Goal: Check status: Check status

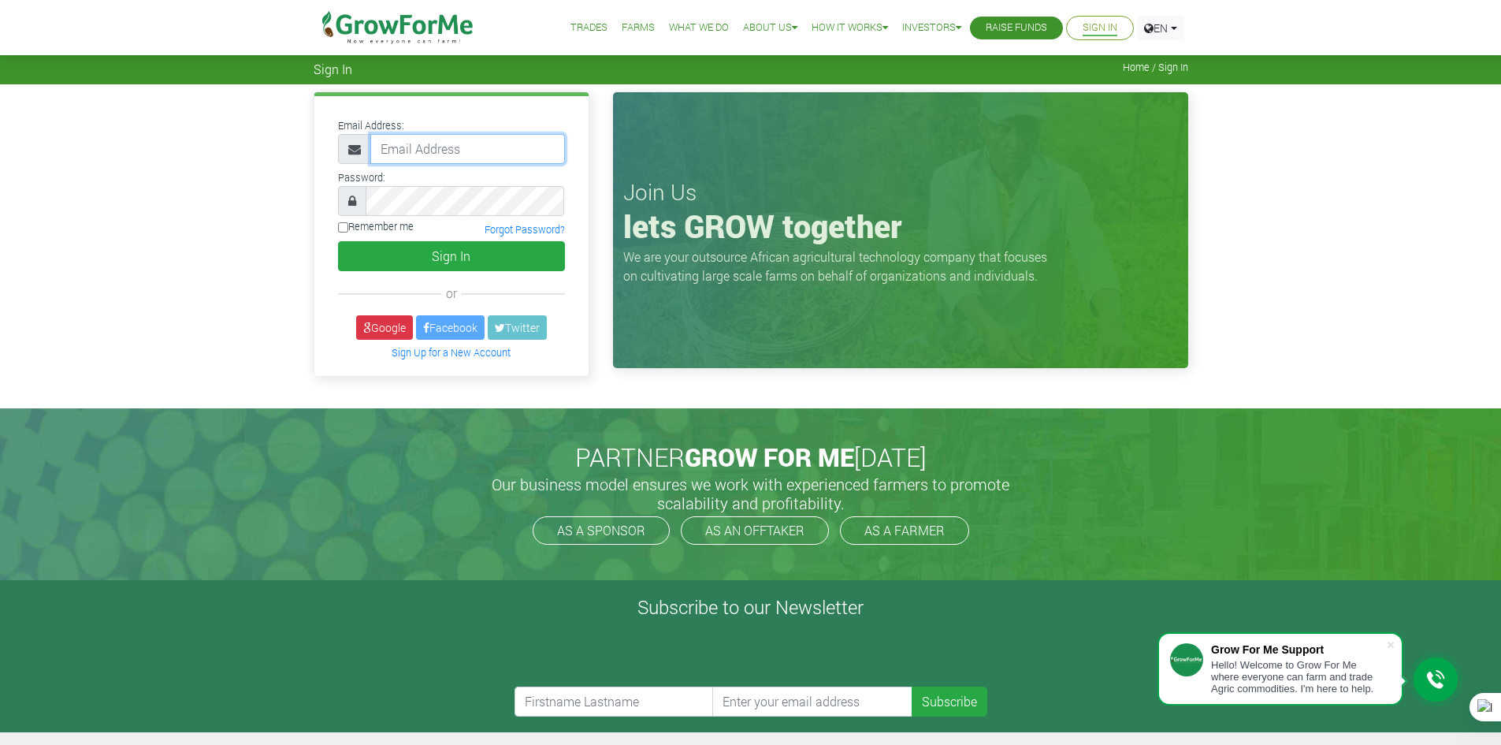
type input "233241790365@growforme.com"
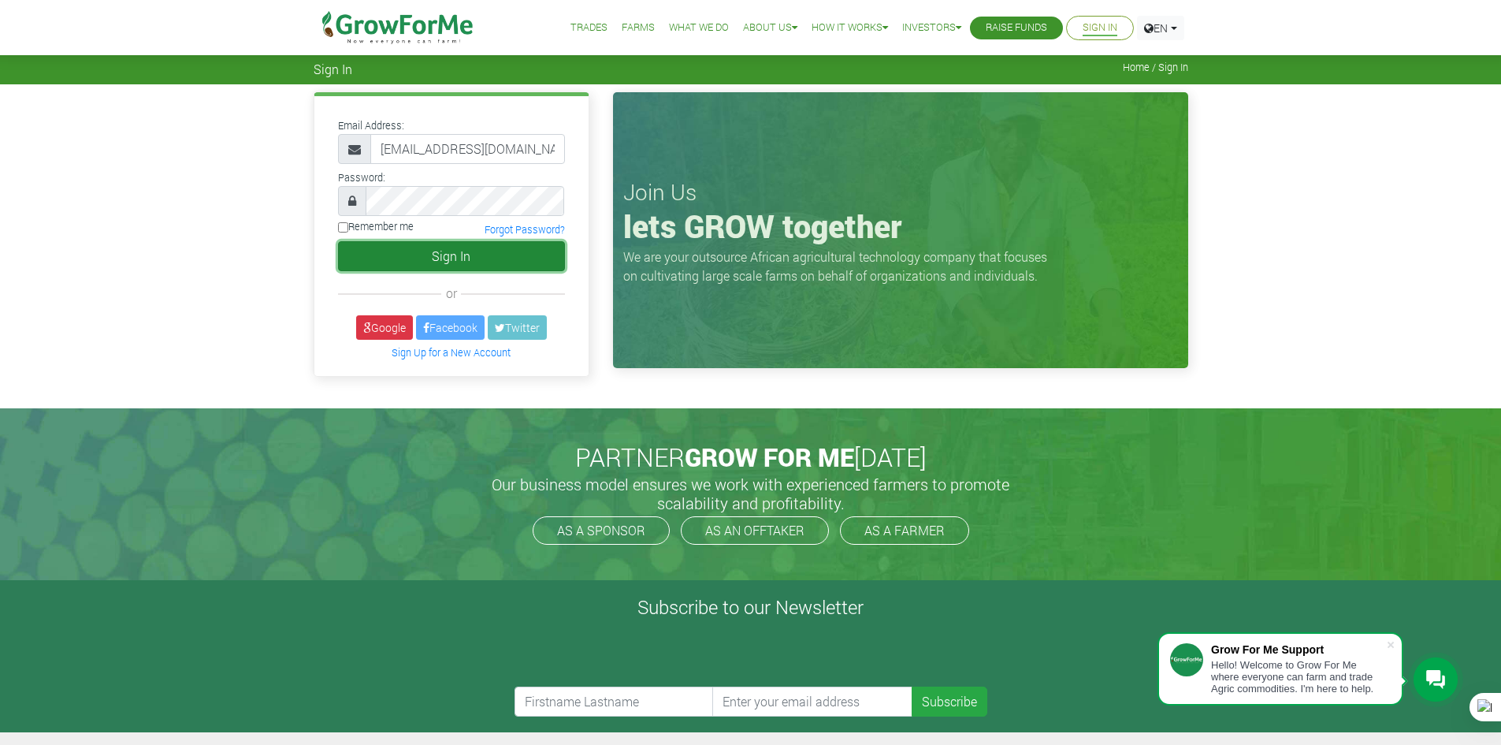
click at [463, 264] on button "Sign In" at bounding box center [451, 256] width 227 height 30
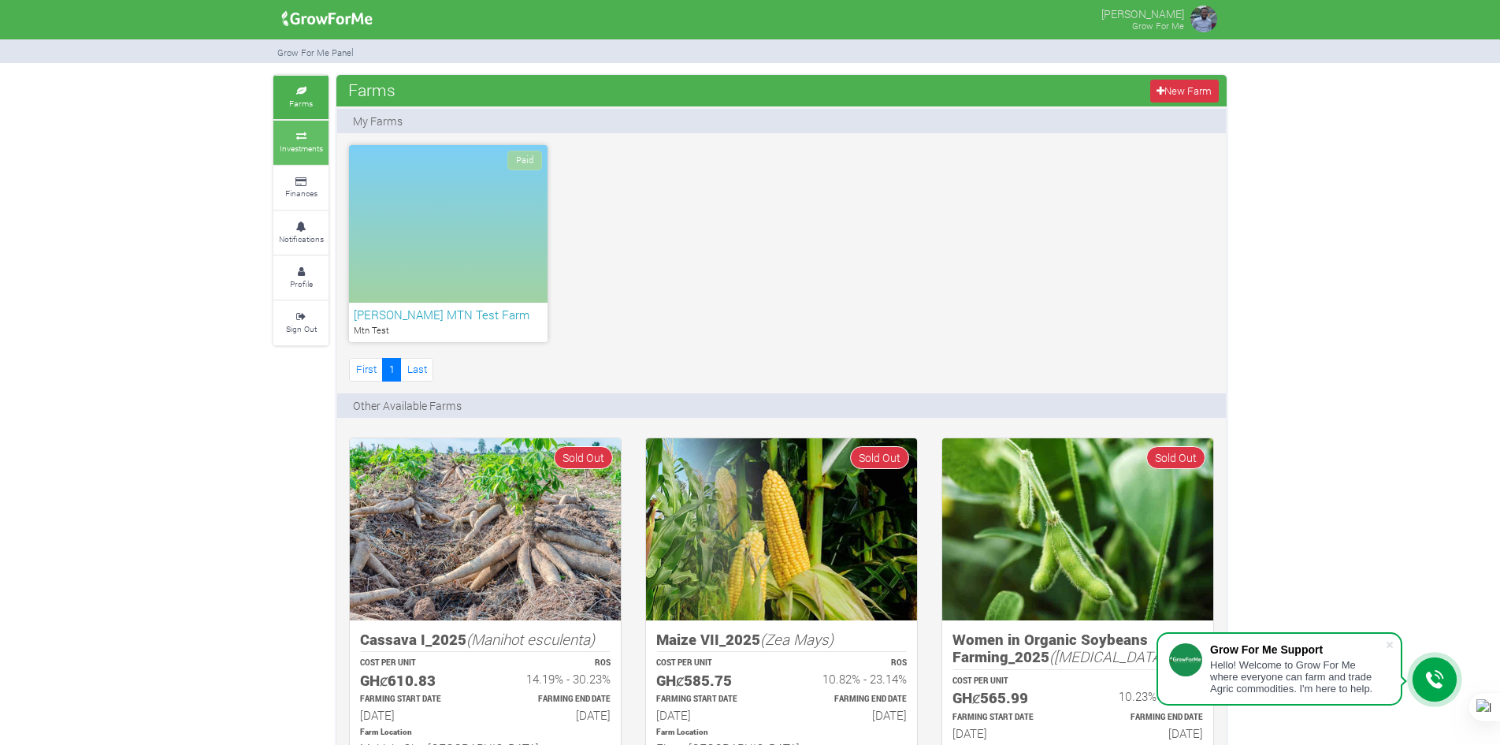
drag, startPoint x: 0, startPoint y: 0, endPoint x: 302, endPoint y: 141, distance: 333.1
click at [302, 141] on link "Investments" at bounding box center [300, 142] width 55 height 43
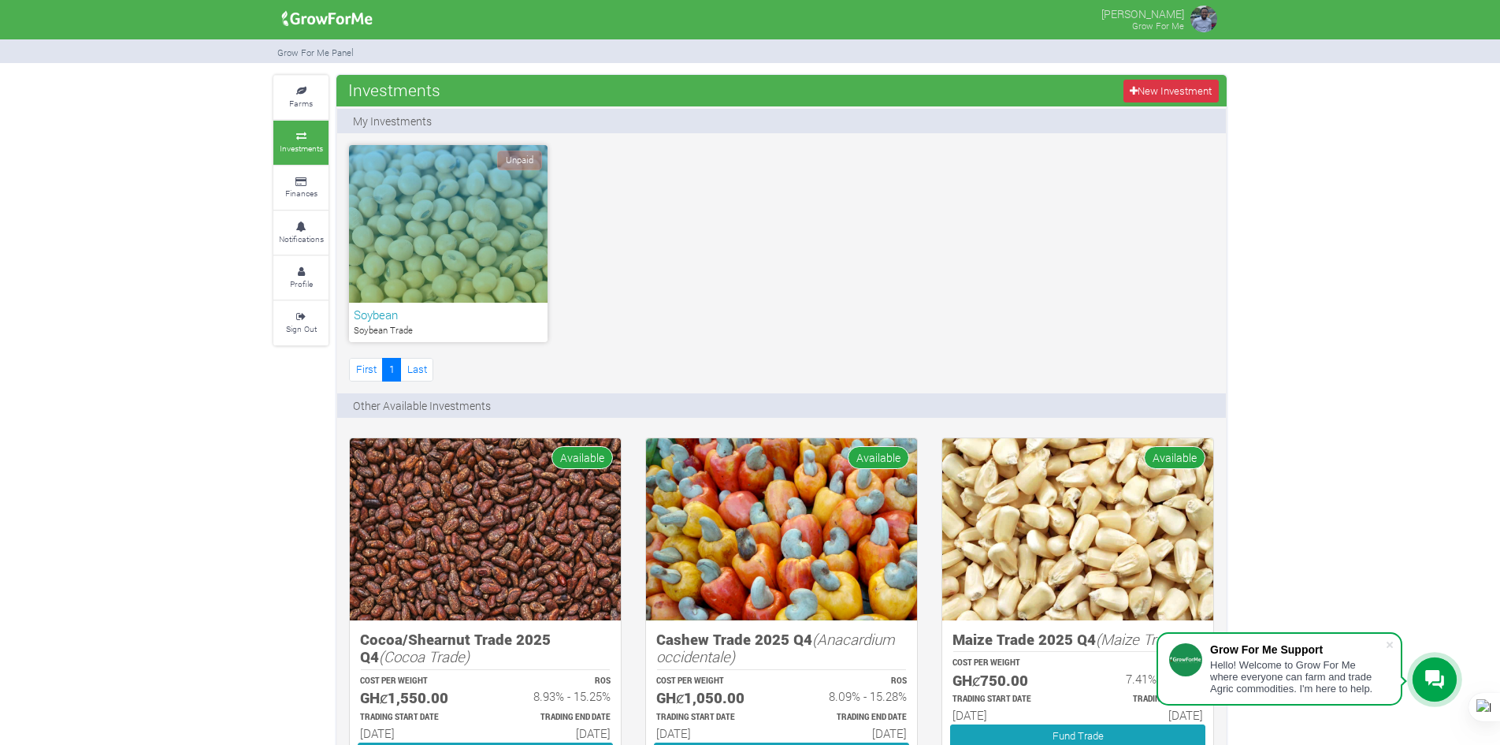
click at [1440, 691] on div at bounding box center [1435, 679] width 44 height 44
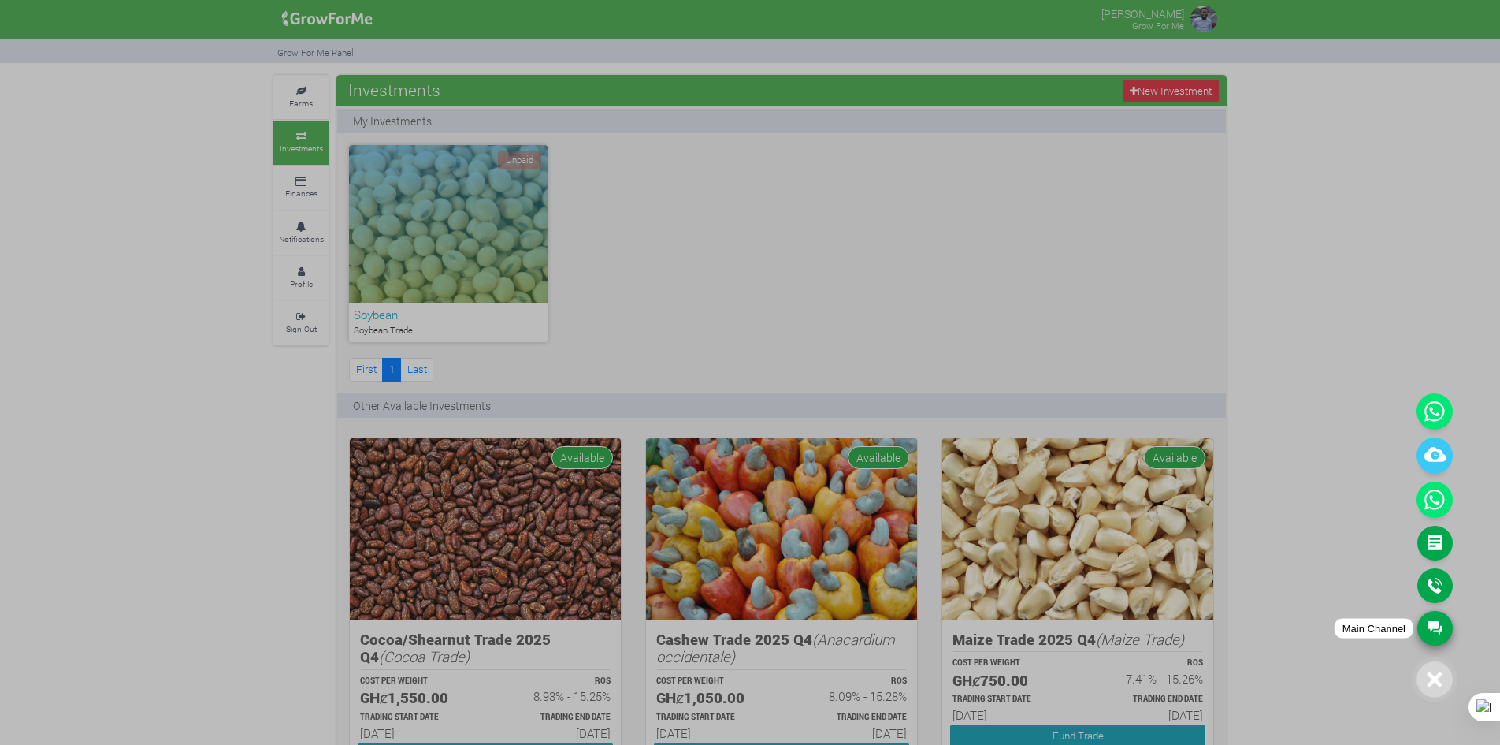
click at [1426, 625] on link "Main Channel" at bounding box center [1434, 628] width 35 height 35
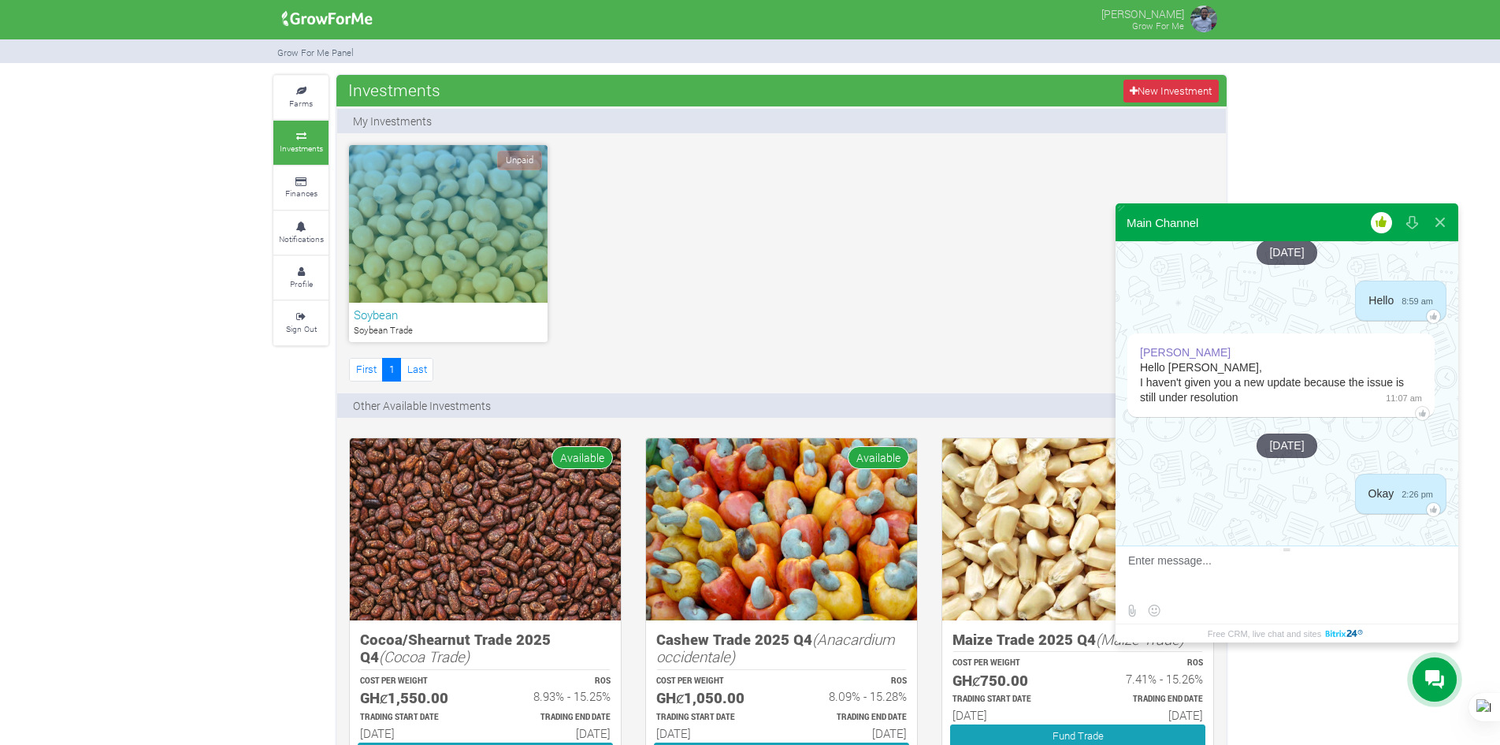
click at [1329, 304] on div at bounding box center [1342, 301] width 26 height 41
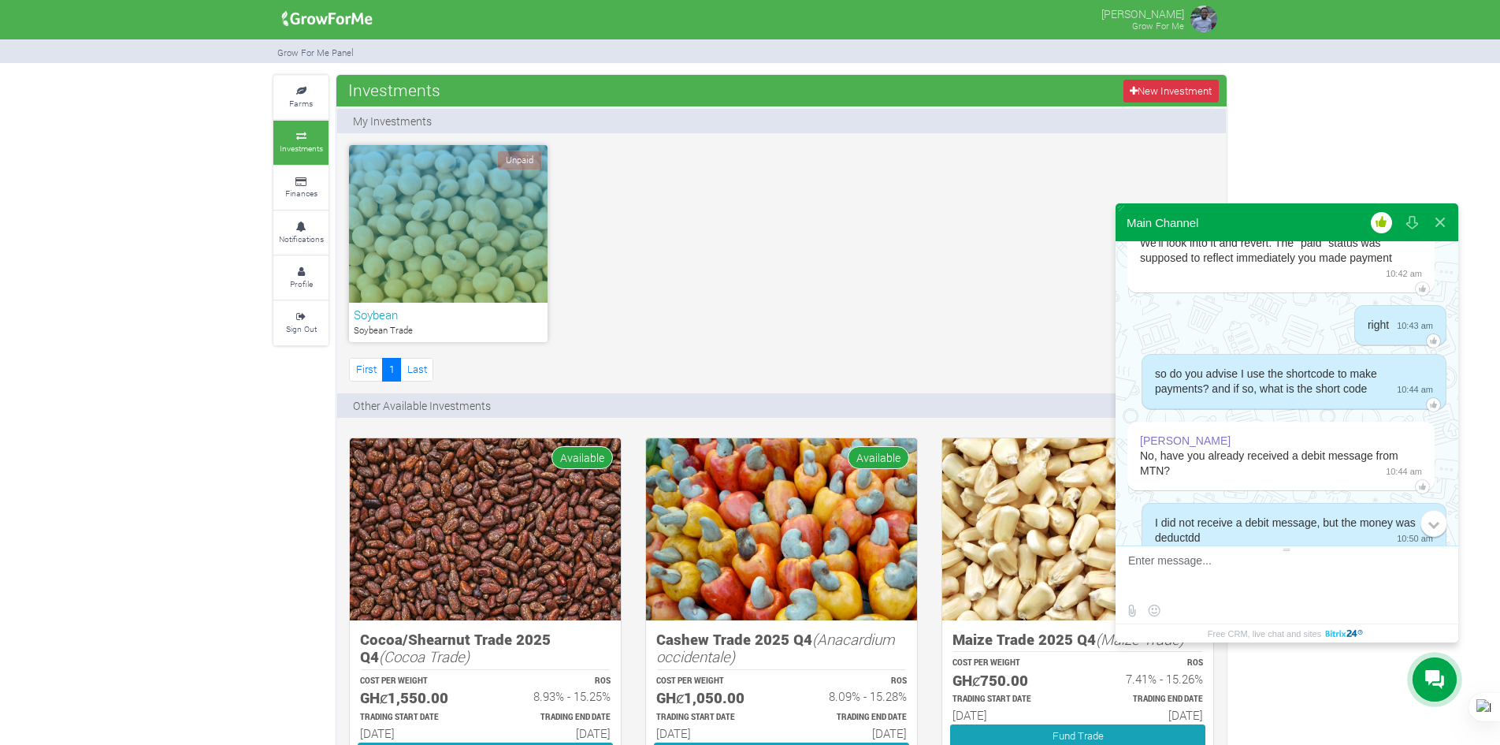
scroll to position [1411, 0]
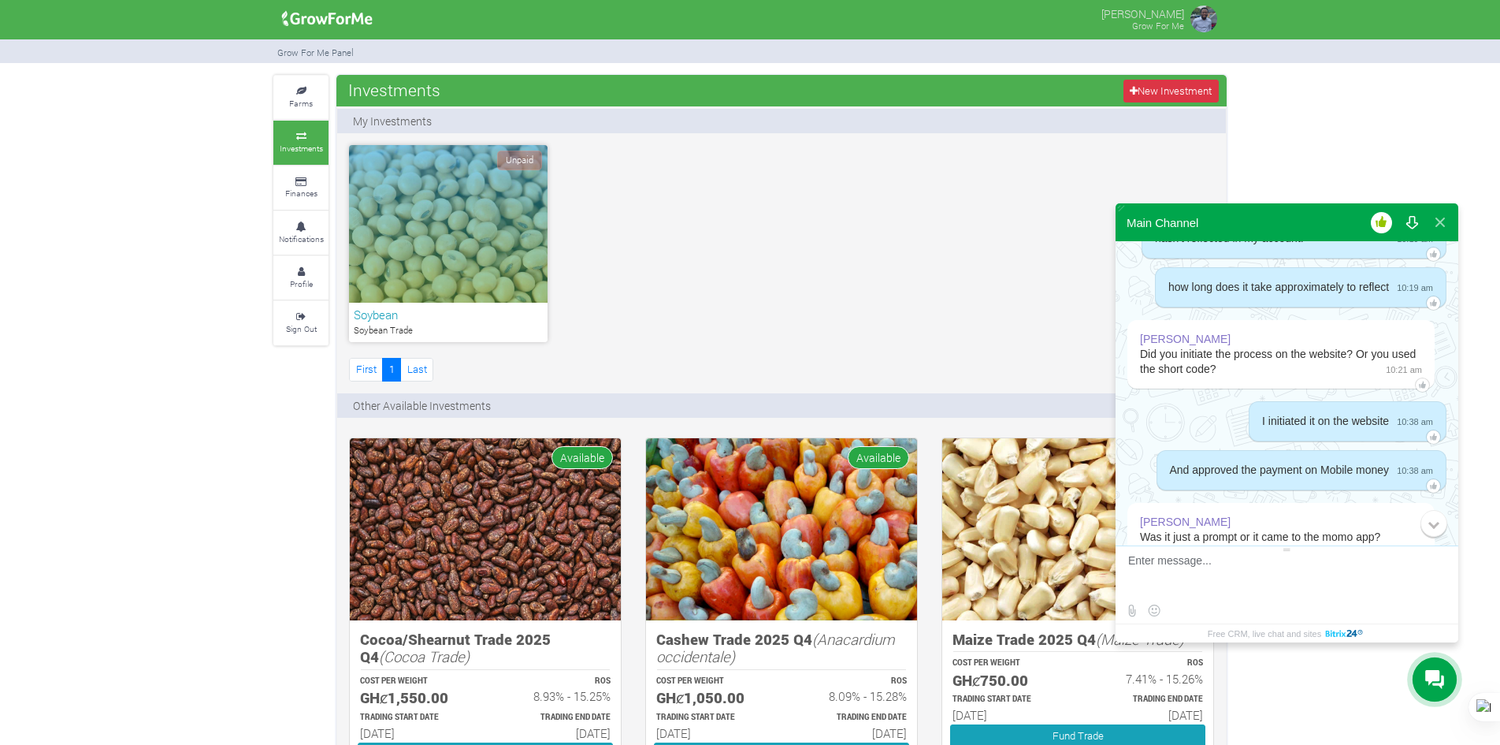
click at [1408, 229] on button at bounding box center [1412, 222] width 28 height 38
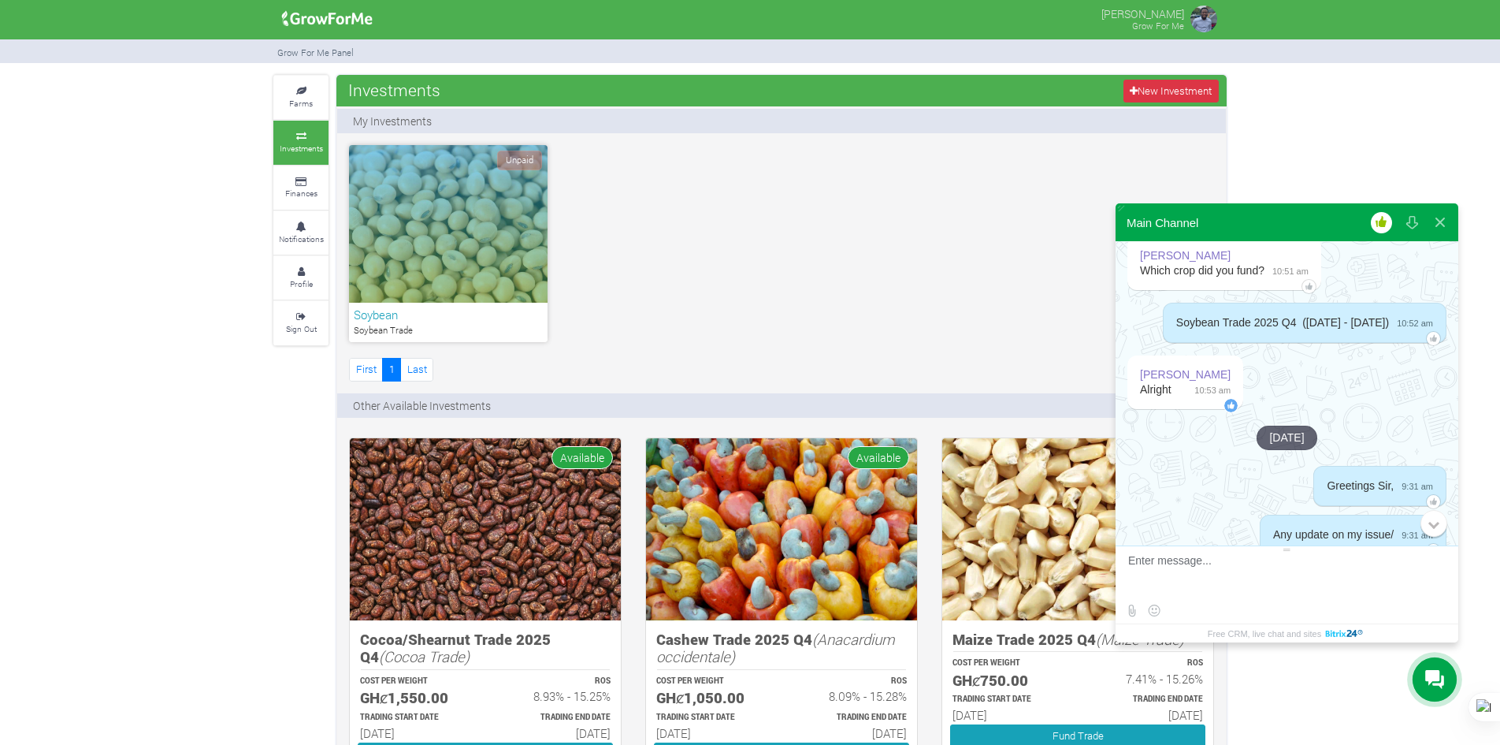
scroll to position [2278, 0]
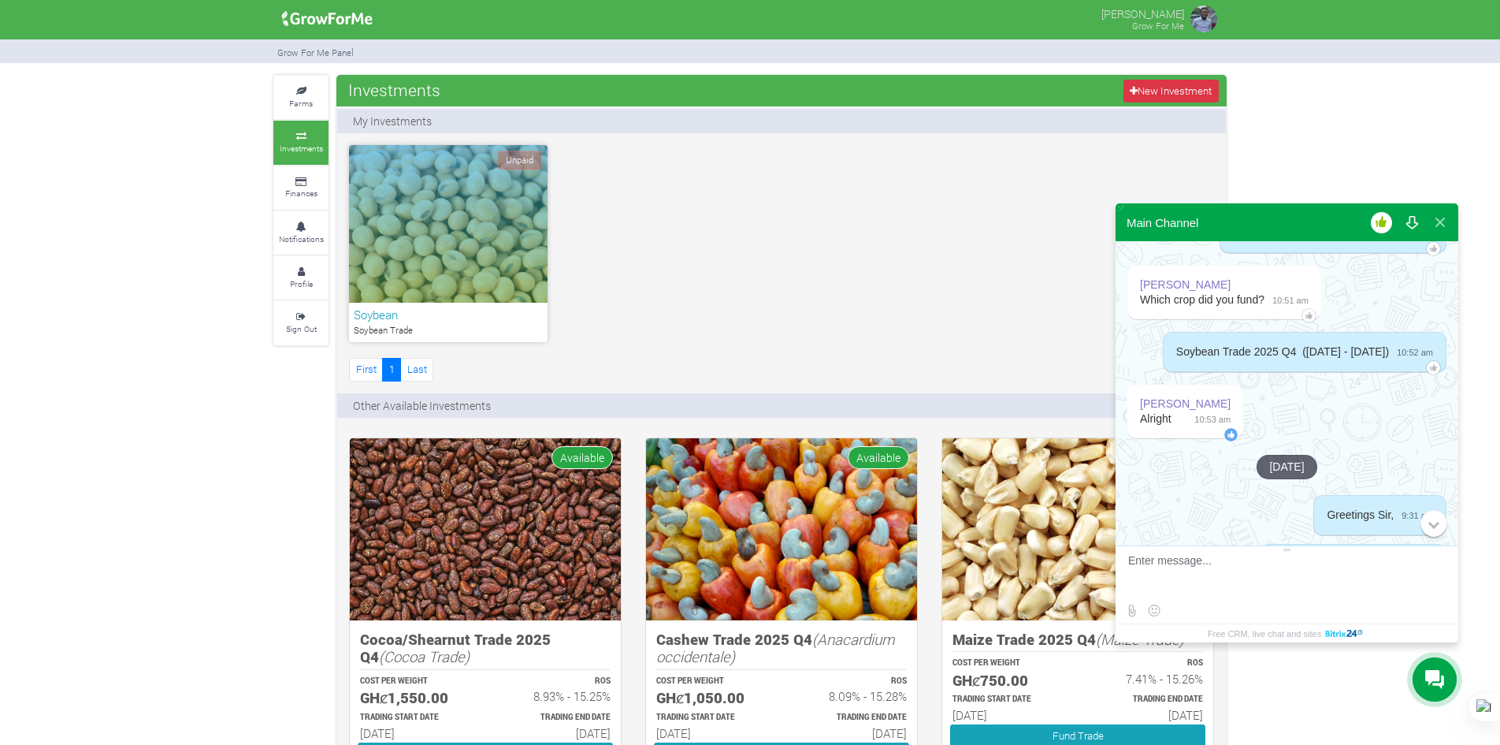
click at [1415, 223] on button at bounding box center [1412, 222] width 28 height 38
click at [1412, 225] on button at bounding box center [1412, 222] width 28 height 38
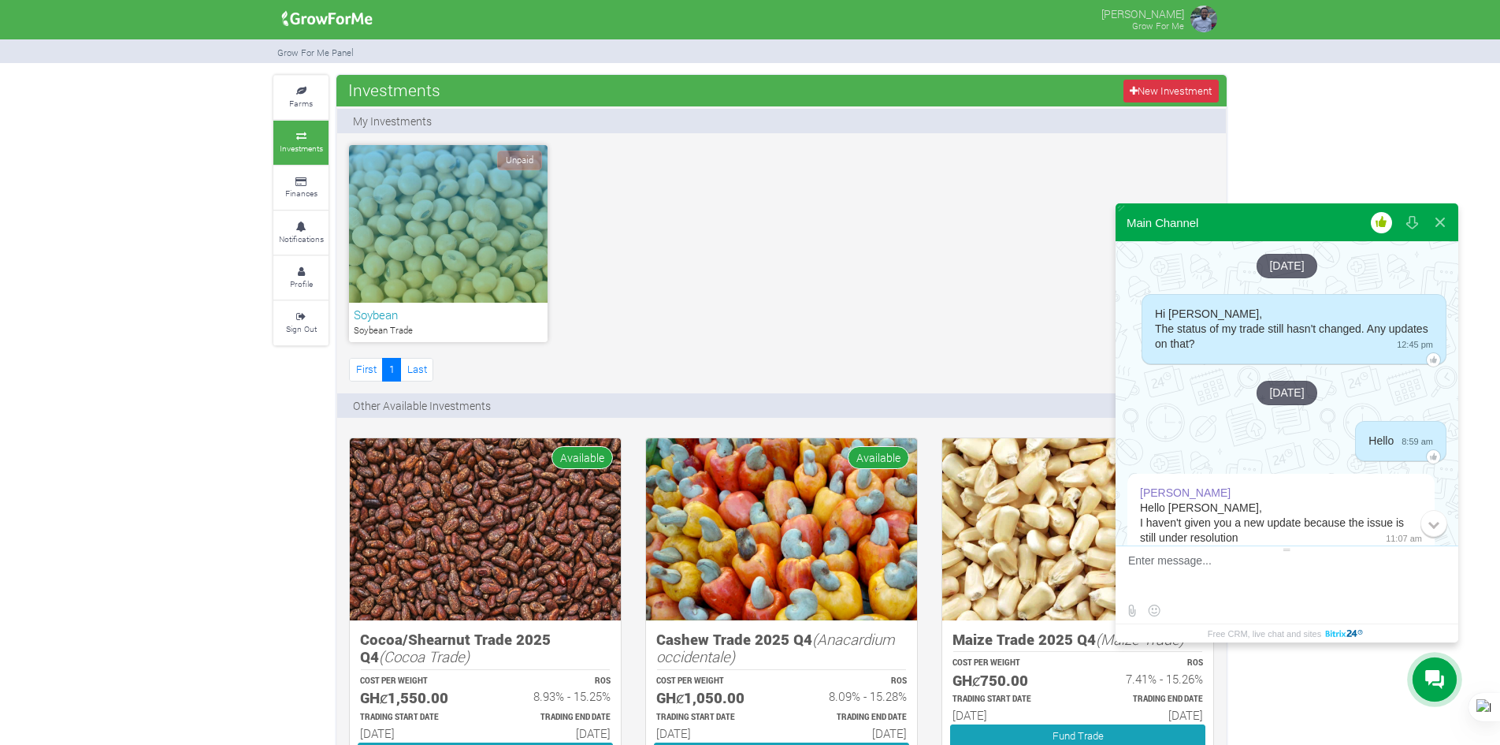
scroll to position [4642, 0]
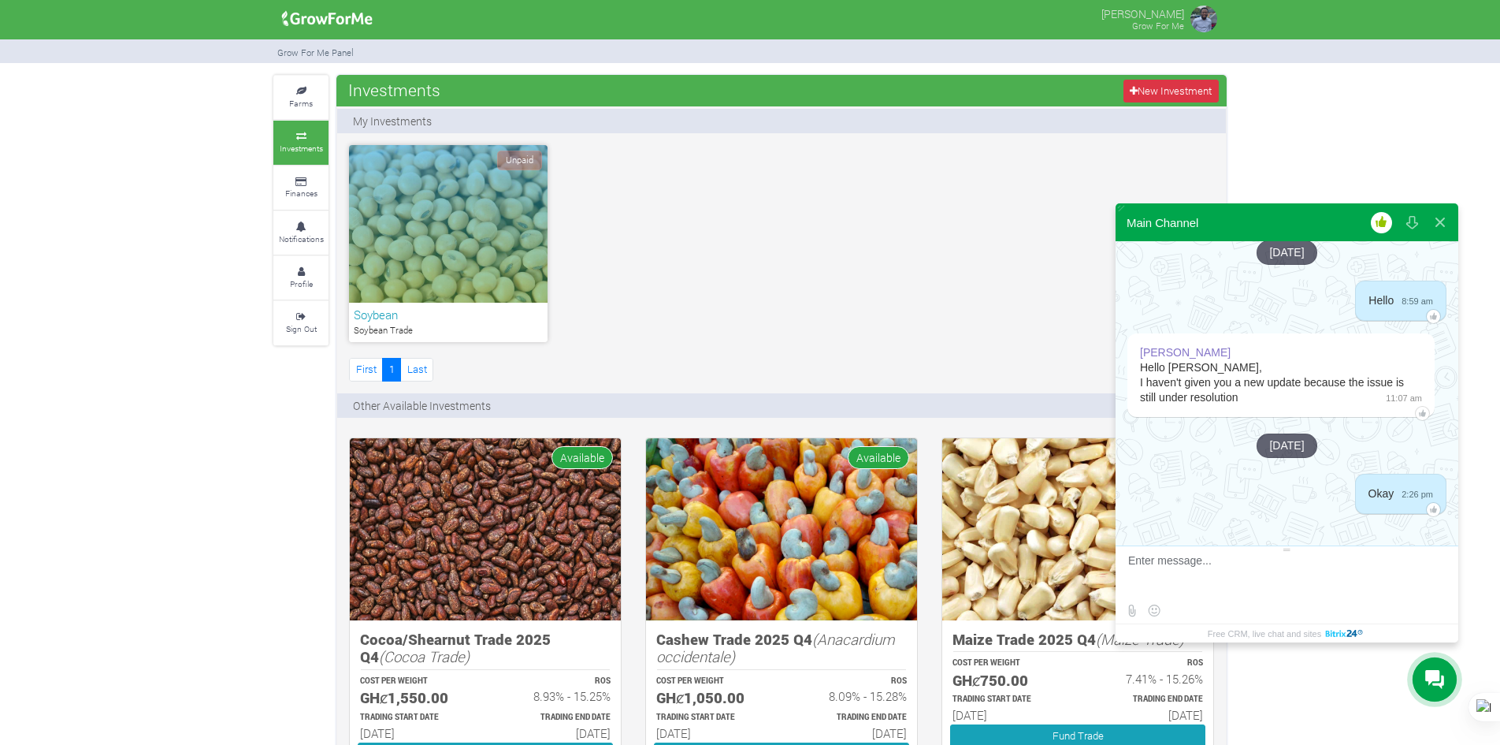
click at [1452, 56] on div "Grow For Me Panel" at bounding box center [750, 51] width 1500 height 24
click at [1417, 220] on button at bounding box center [1412, 222] width 28 height 38
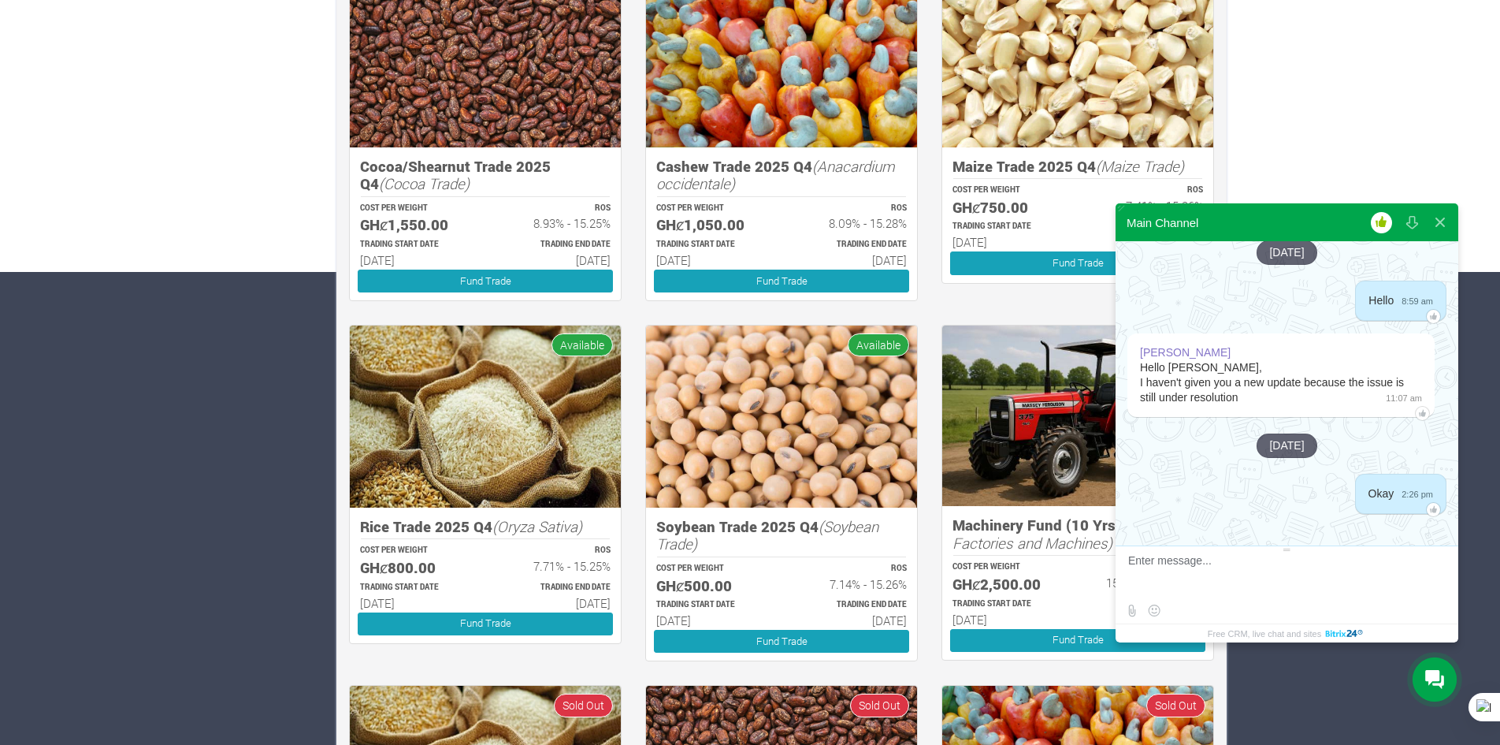
scroll to position [0, 0]
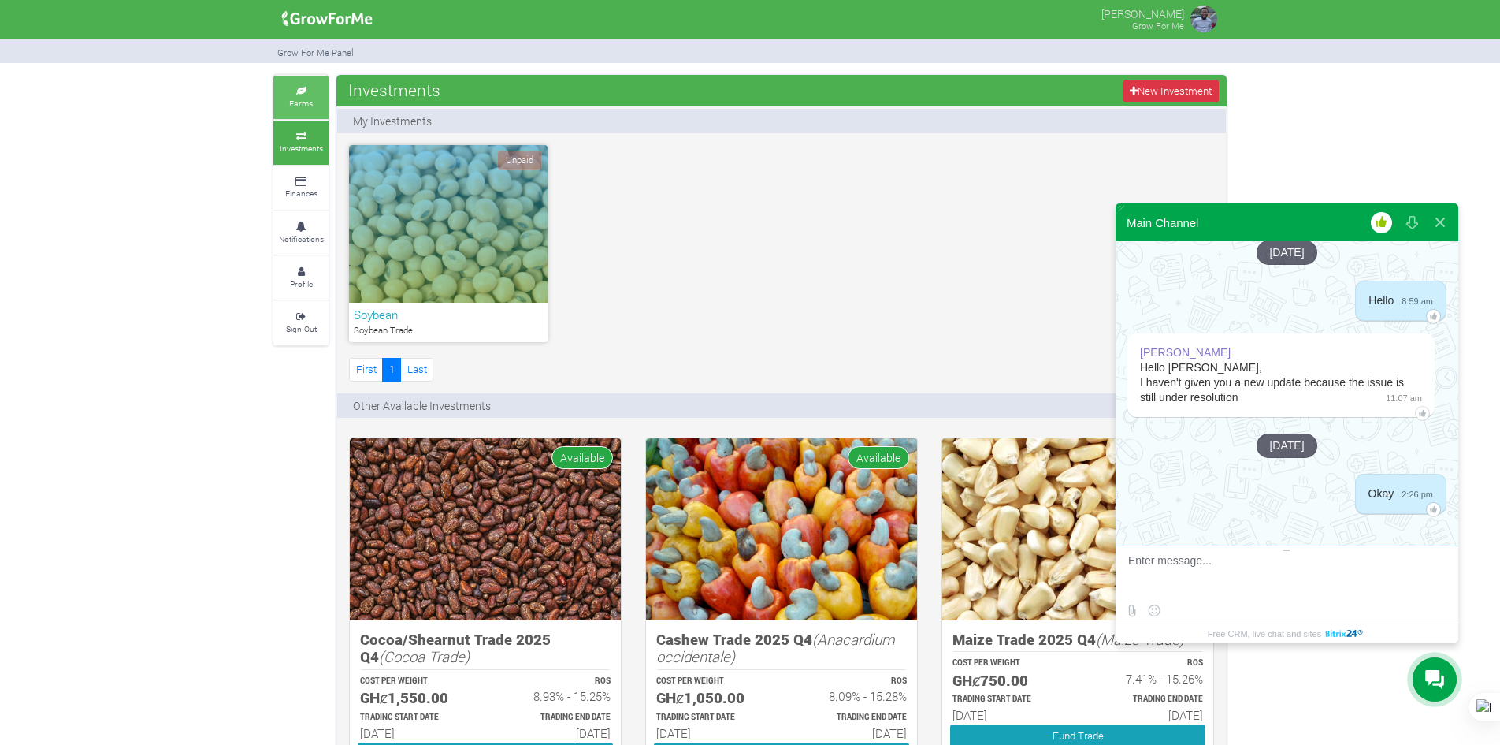
click at [314, 107] on link "Farms" at bounding box center [300, 97] width 55 height 43
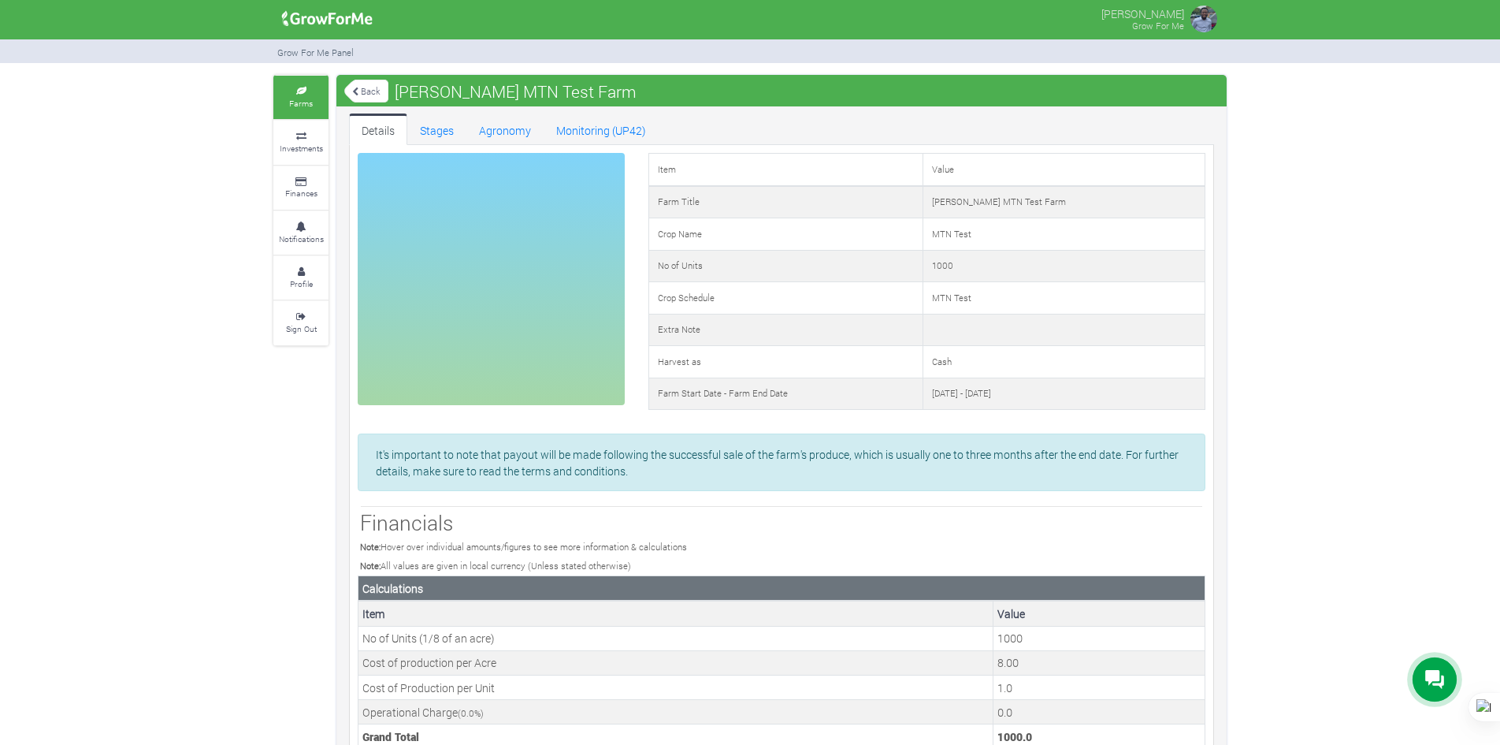
click at [1432, 681] on icon at bounding box center [1434, 679] width 19 height 19
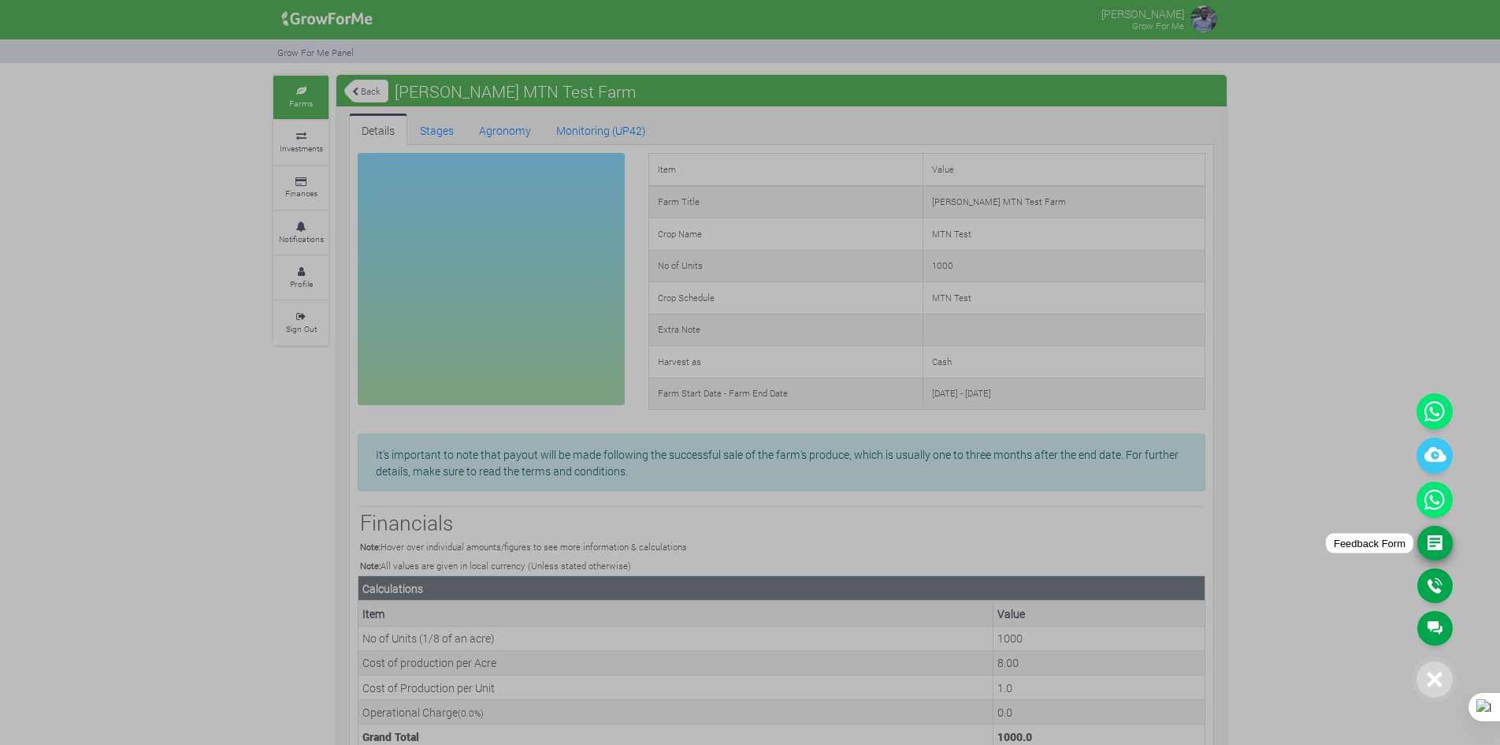
click at [1426, 543] on link "Feedback Form" at bounding box center [1434, 543] width 35 height 35
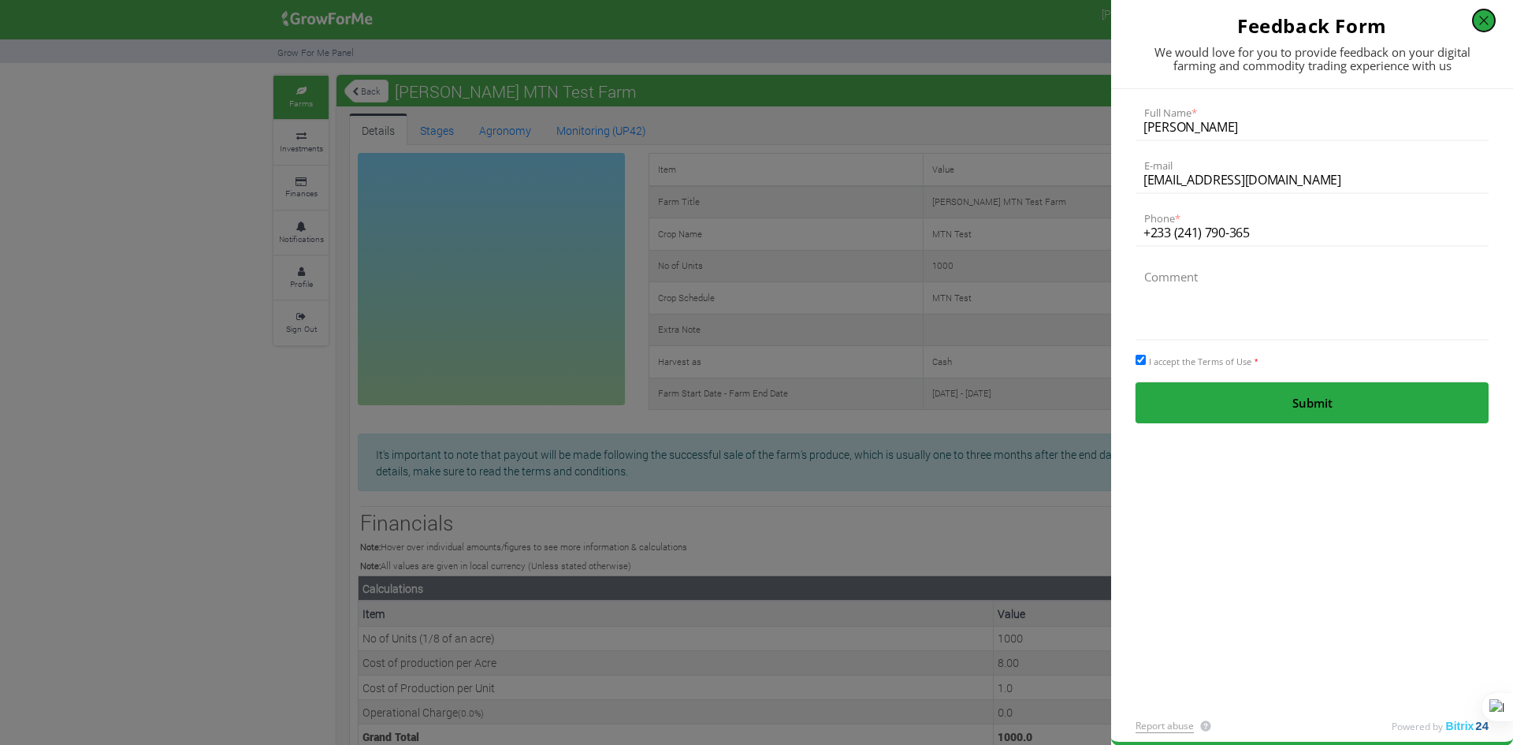
click at [1481, 24] on button "button" at bounding box center [1484, 20] width 22 height 22
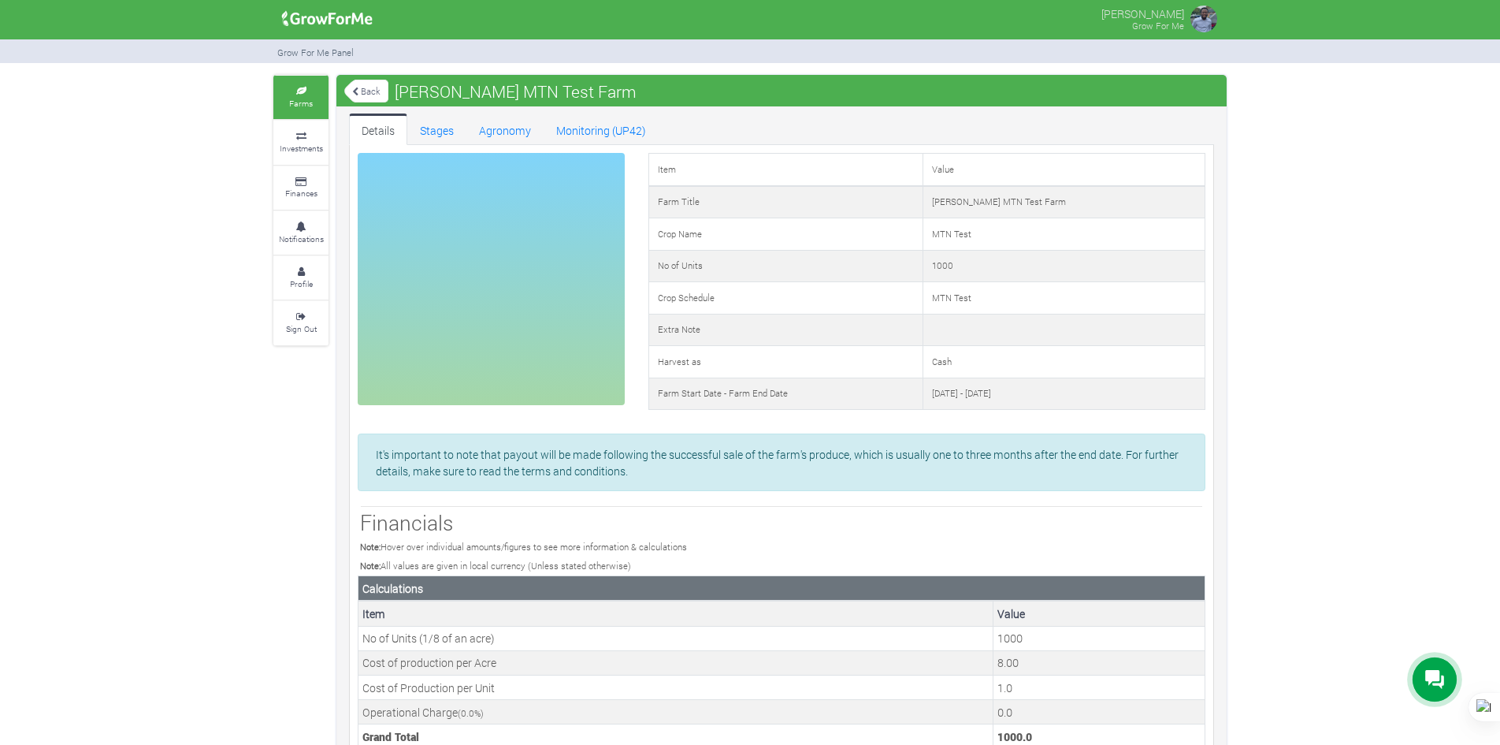
click at [1436, 671] on icon at bounding box center [1434, 679] width 19 height 19
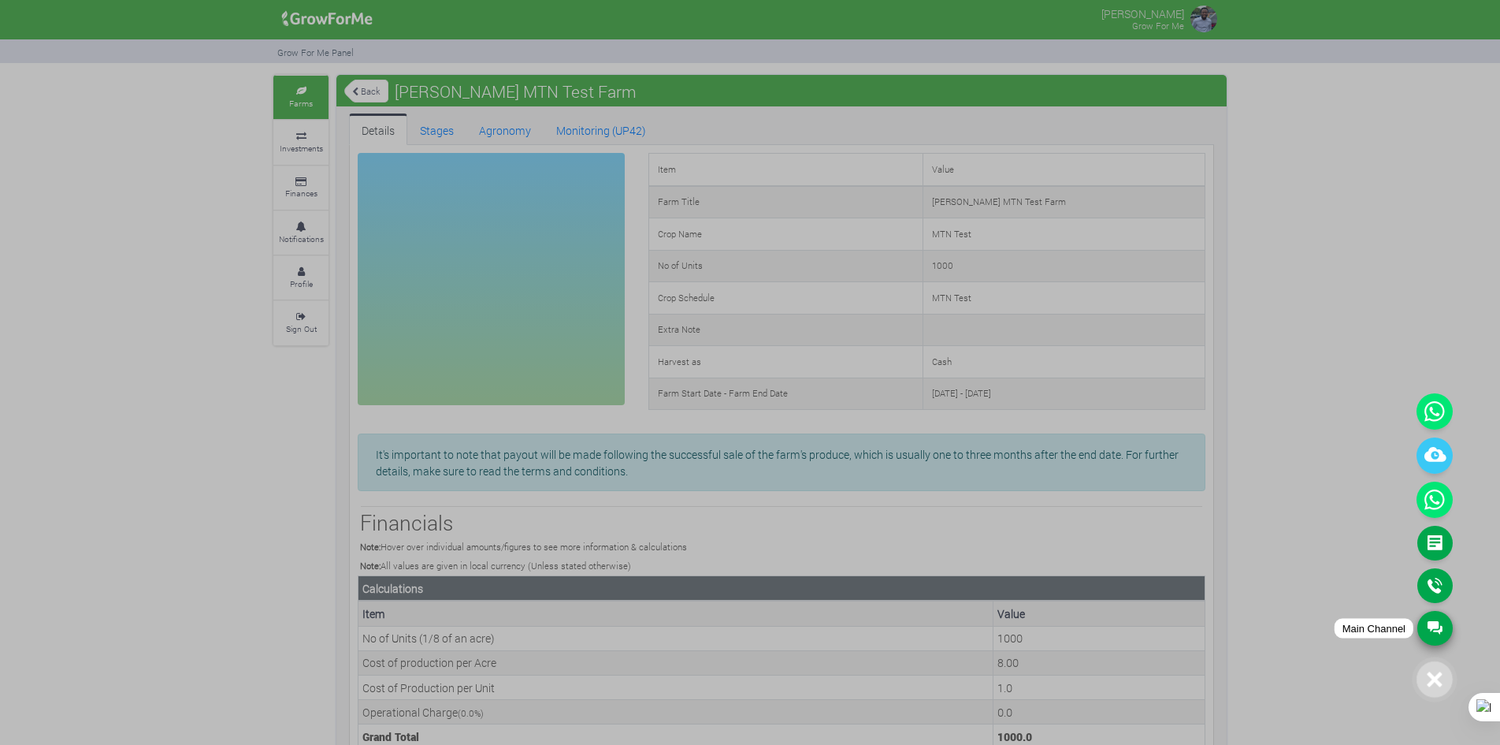
click at [1434, 625] on link "Main Channel" at bounding box center [1434, 628] width 35 height 35
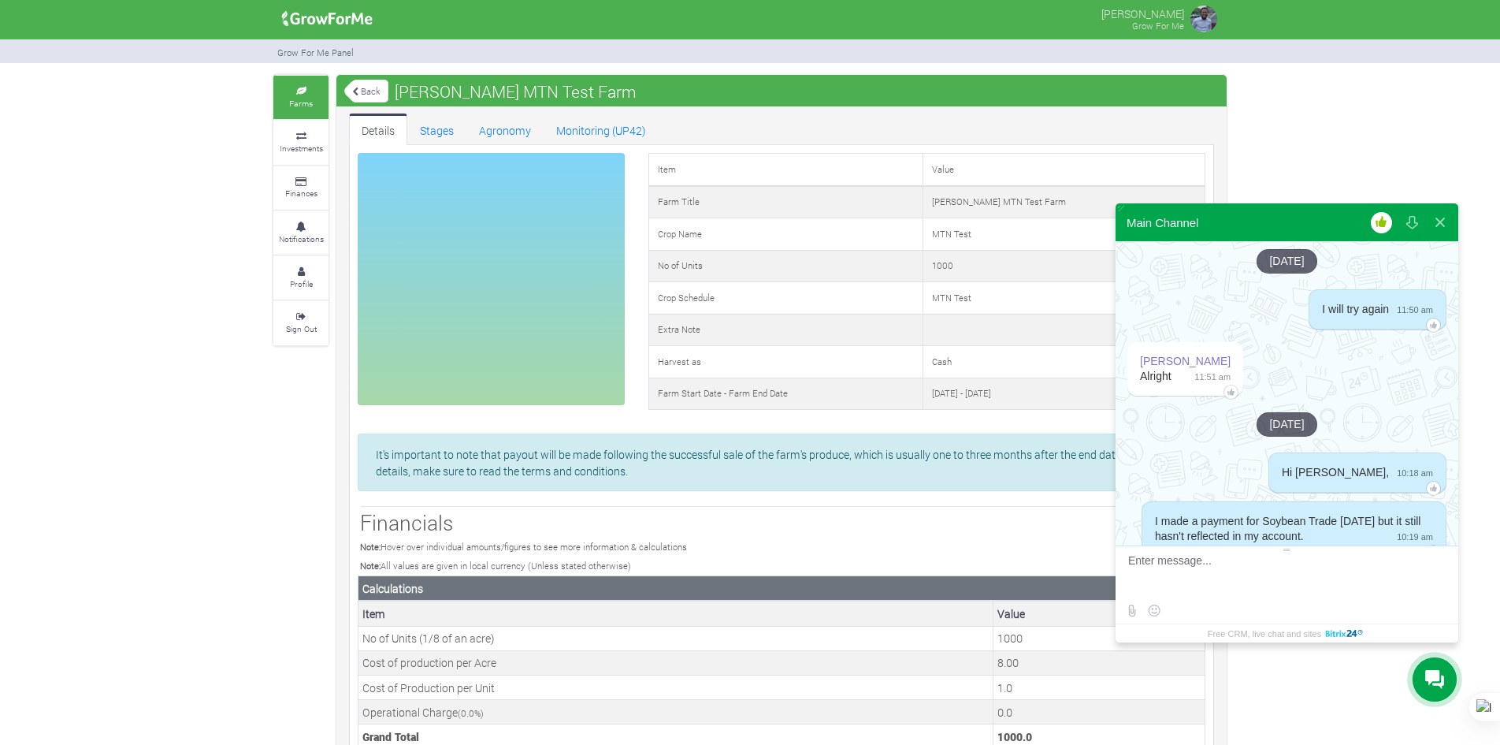
scroll to position [3498, 0]
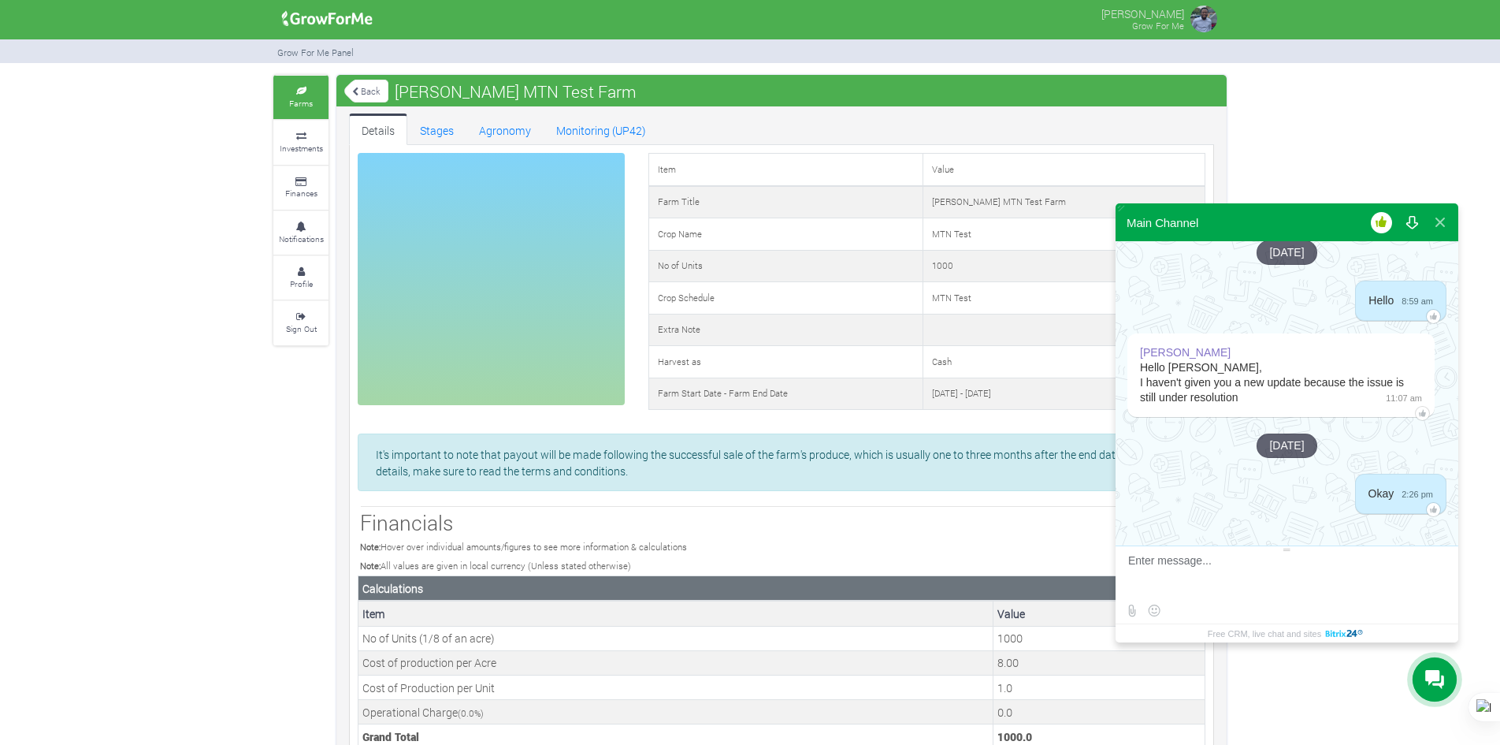
click at [1417, 221] on button at bounding box center [1412, 222] width 28 height 38
click at [1384, 224] on button at bounding box center [1381, 222] width 28 height 38
click at [1410, 218] on button at bounding box center [1412, 222] width 28 height 38
click at [444, 134] on link "Stages" at bounding box center [436, 129] width 59 height 32
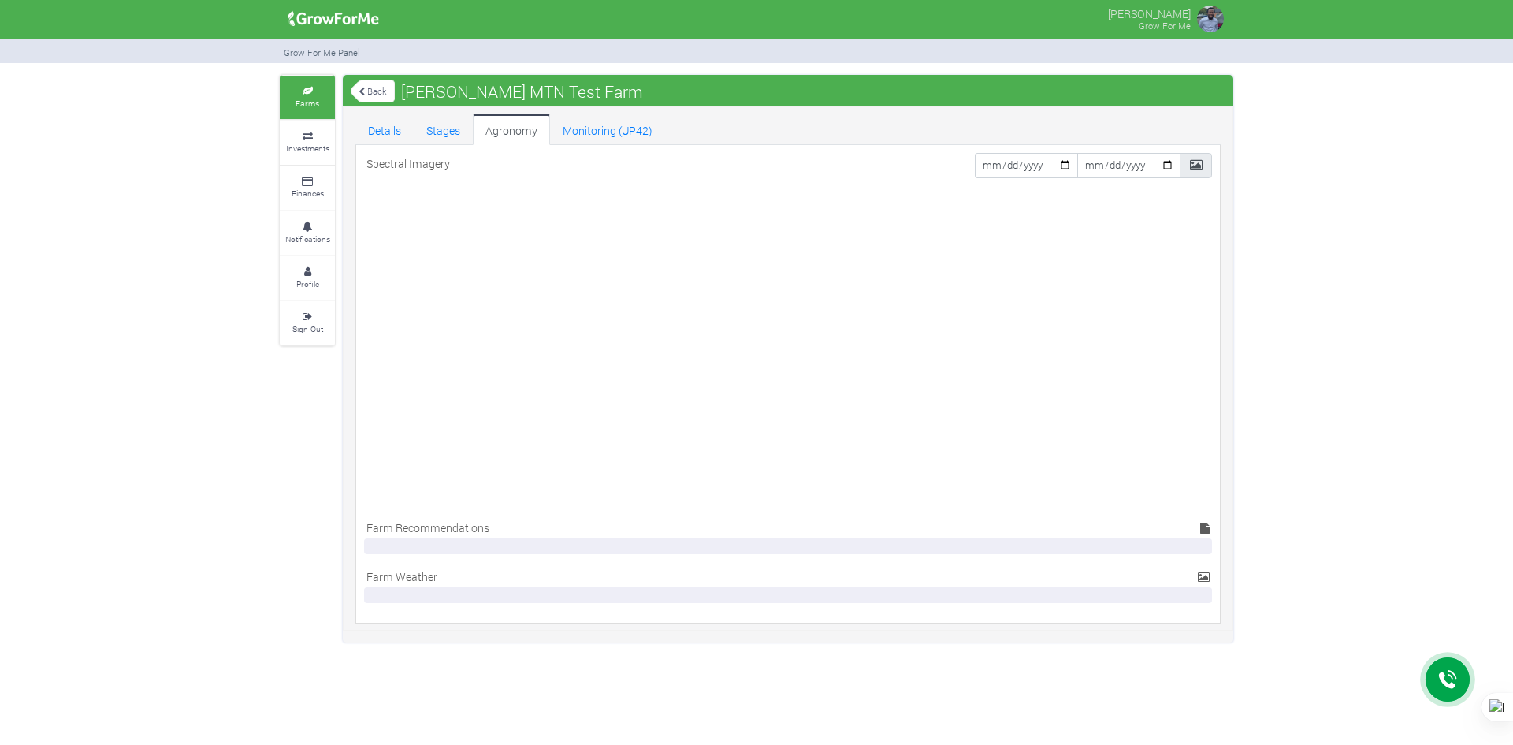
click at [1198, 159] on icon at bounding box center [1196, 165] width 13 height 12
click at [609, 140] on link "Monitoring (UP42)" at bounding box center [607, 129] width 115 height 32
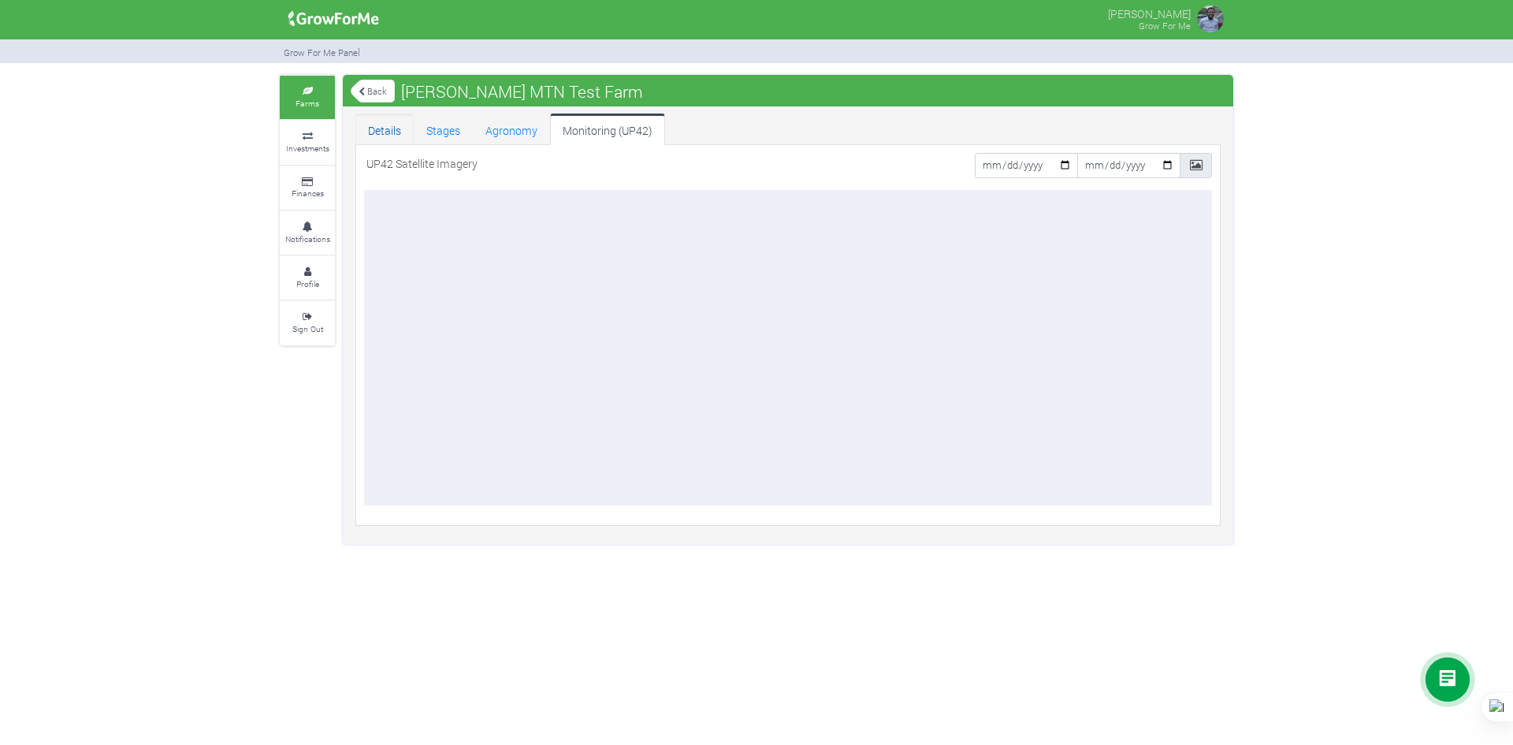
click at [392, 136] on link "Details" at bounding box center [384, 129] width 58 height 32
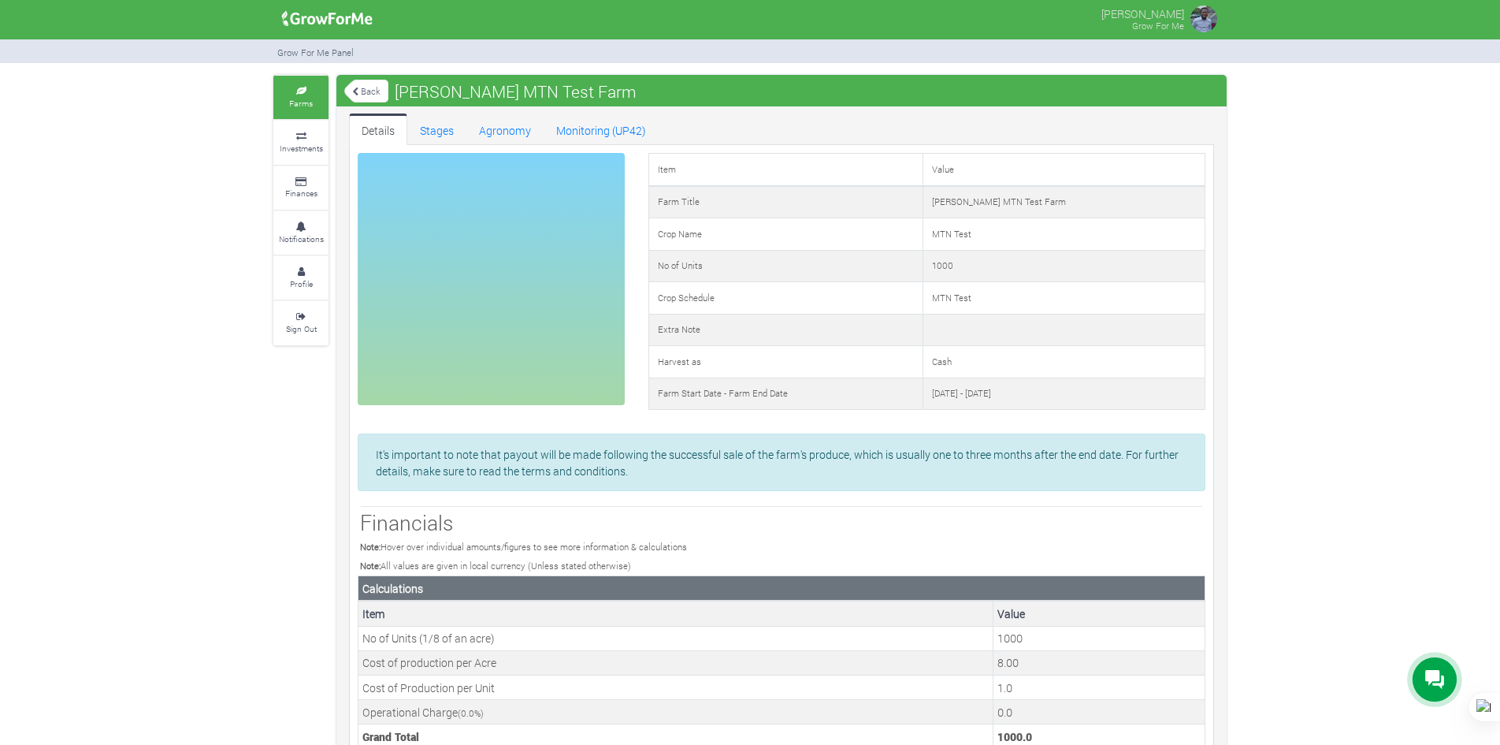
click at [1437, 684] on icon at bounding box center [1434, 679] width 19 height 19
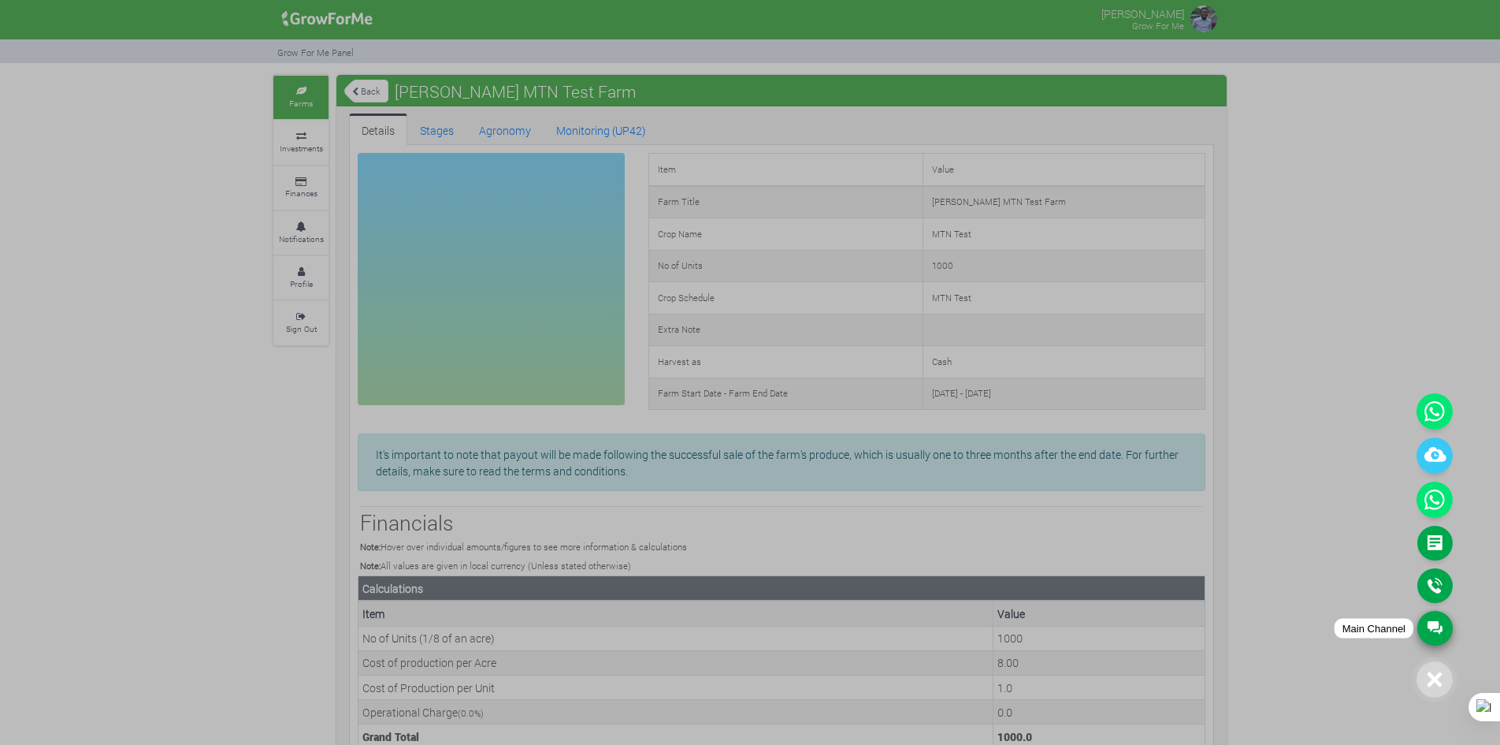
click at [1436, 624] on link "Main Channel" at bounding box center [1434, 628] width 35 height 35
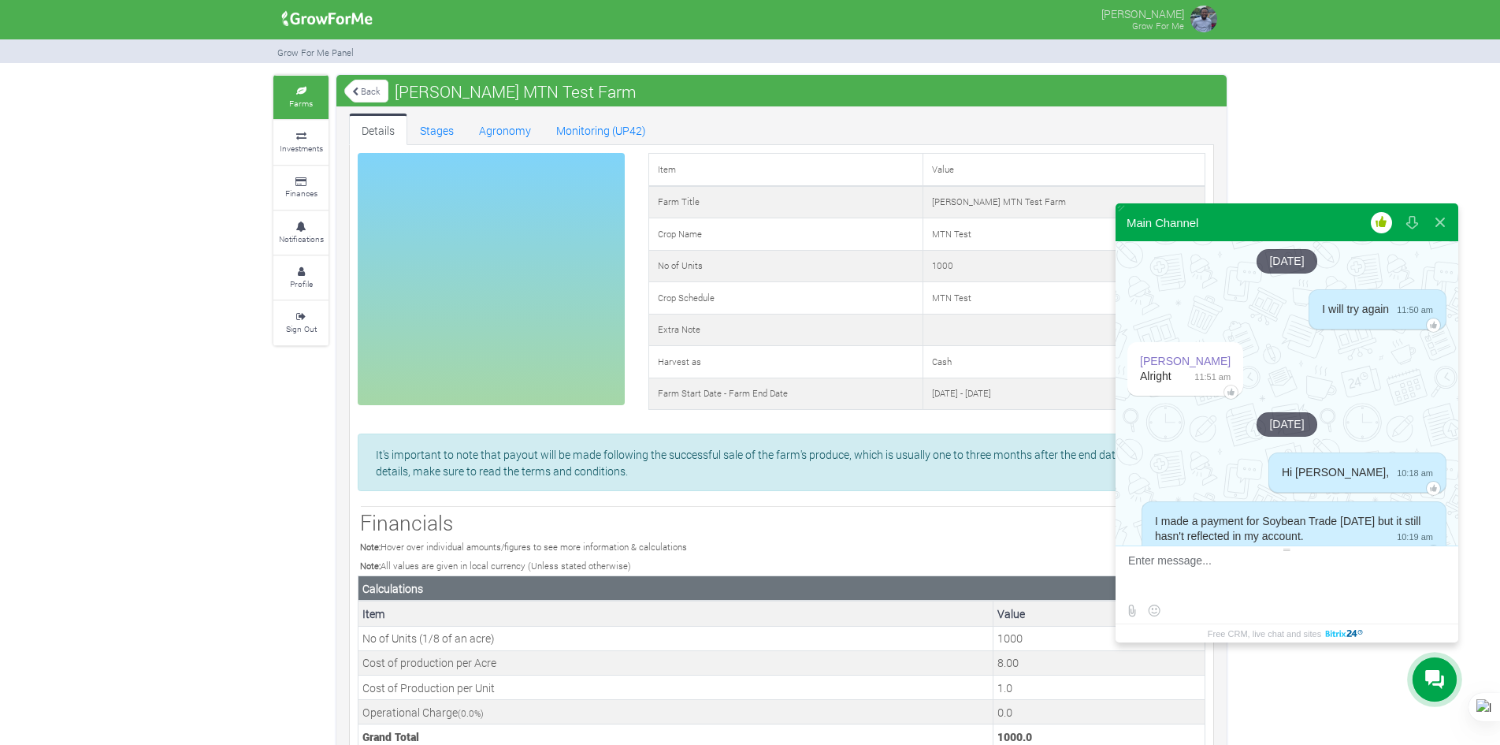
scroll to position [3498, 0]
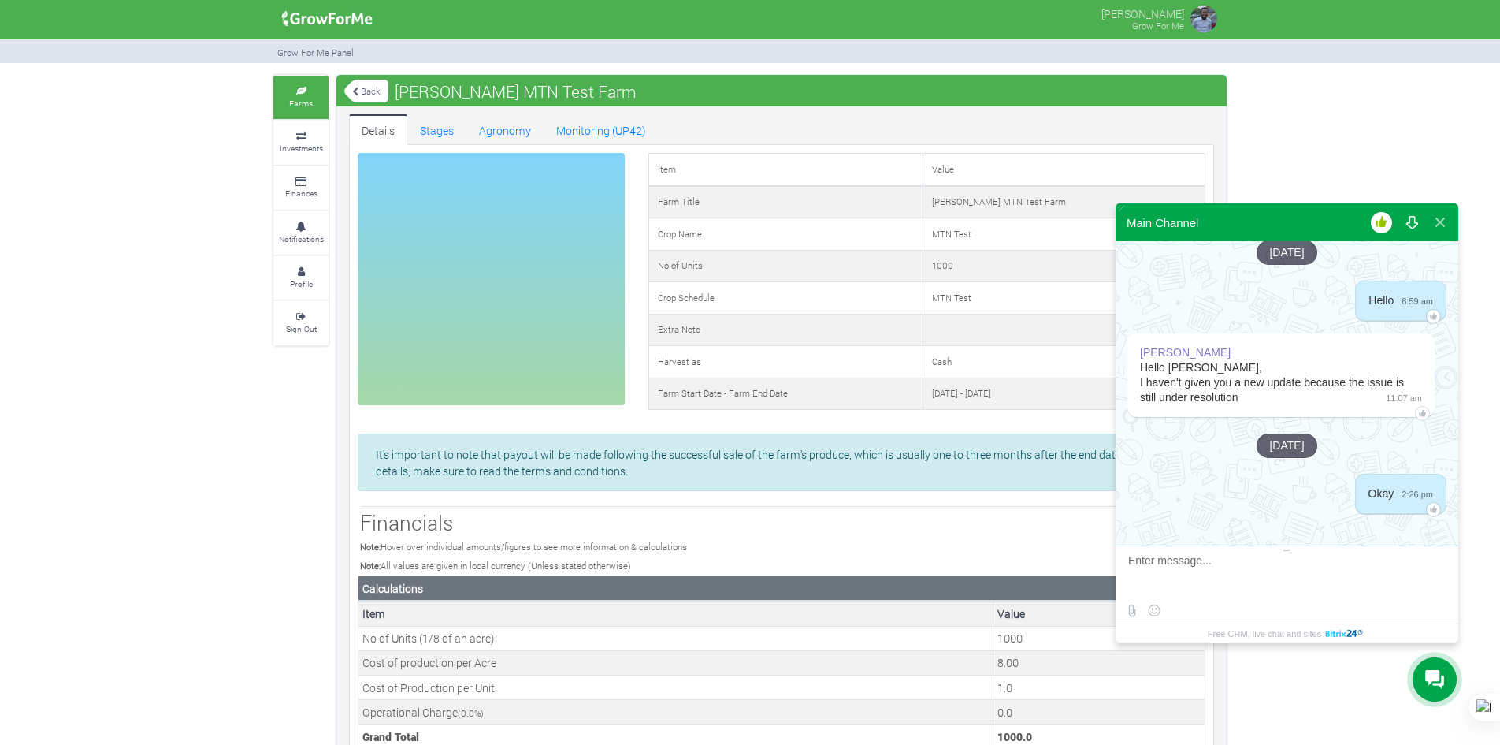
click at [1410, 221] on button at bounding box center [1412, 222] width 28 height 38
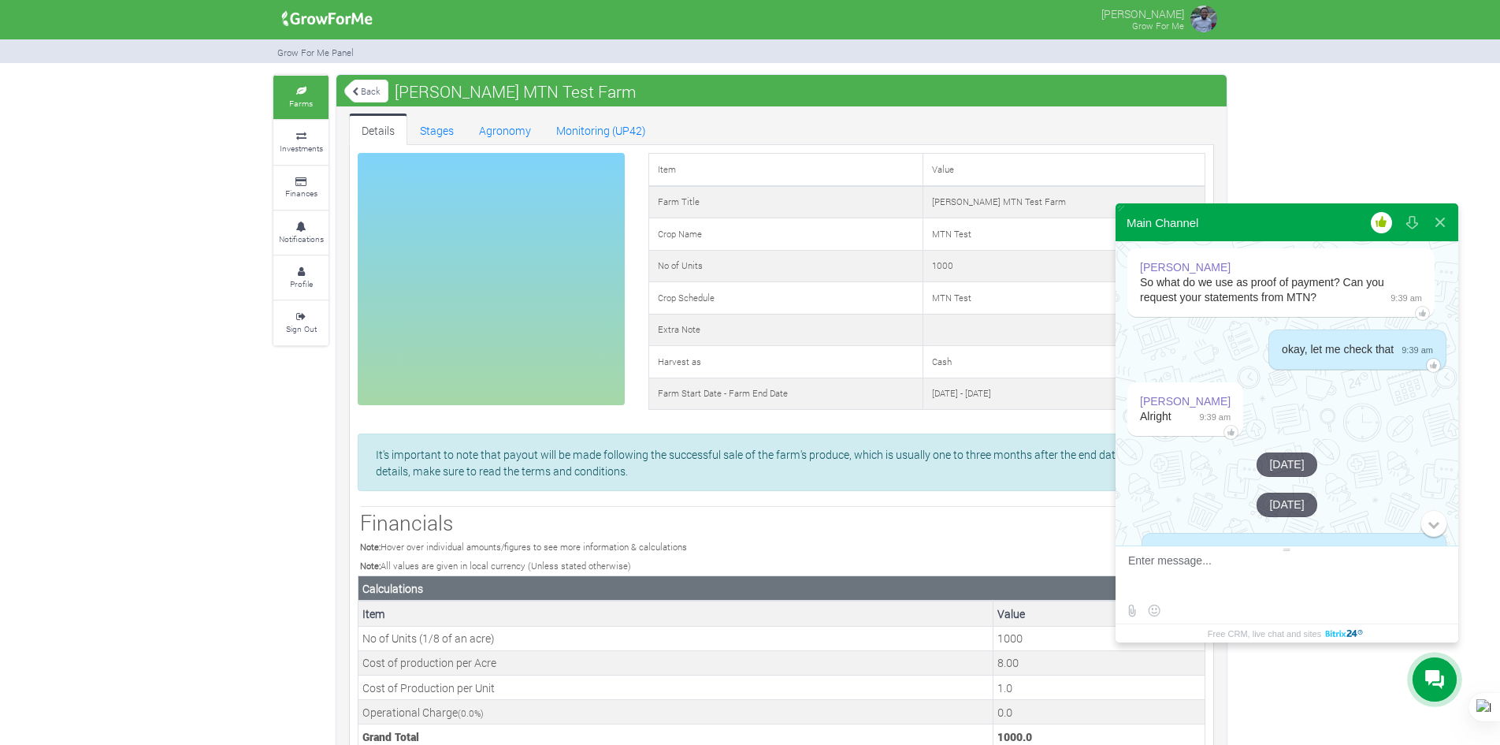
scroll to position [2159, 0]
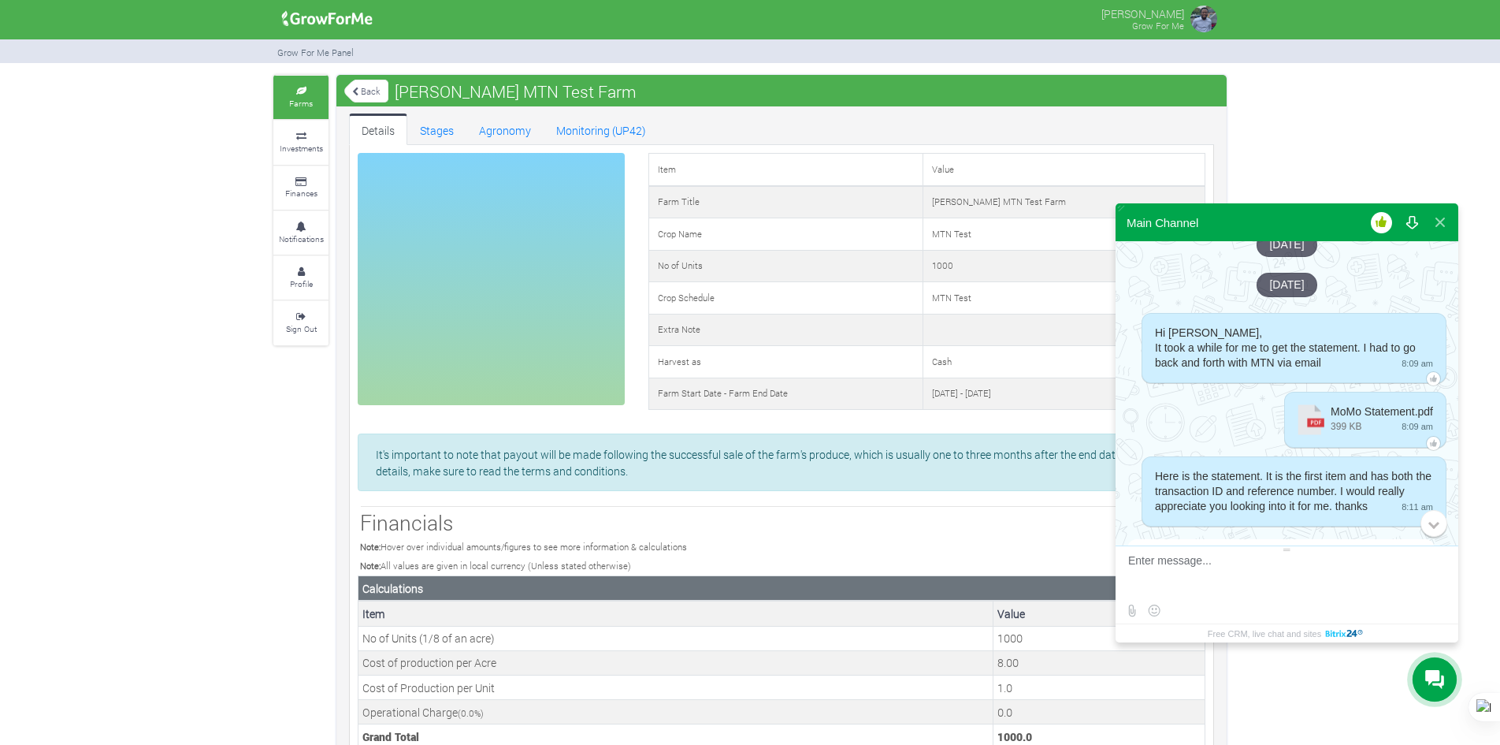
click at [1414, 236] on button at bounding box center [1412, 222] width 28 height 38
click at [1414, 229] on button at bounding box center [1412, 222] width 28 height 38
click at [1414, 228] on button at bounding box center [1412, 222] width 28 height 38
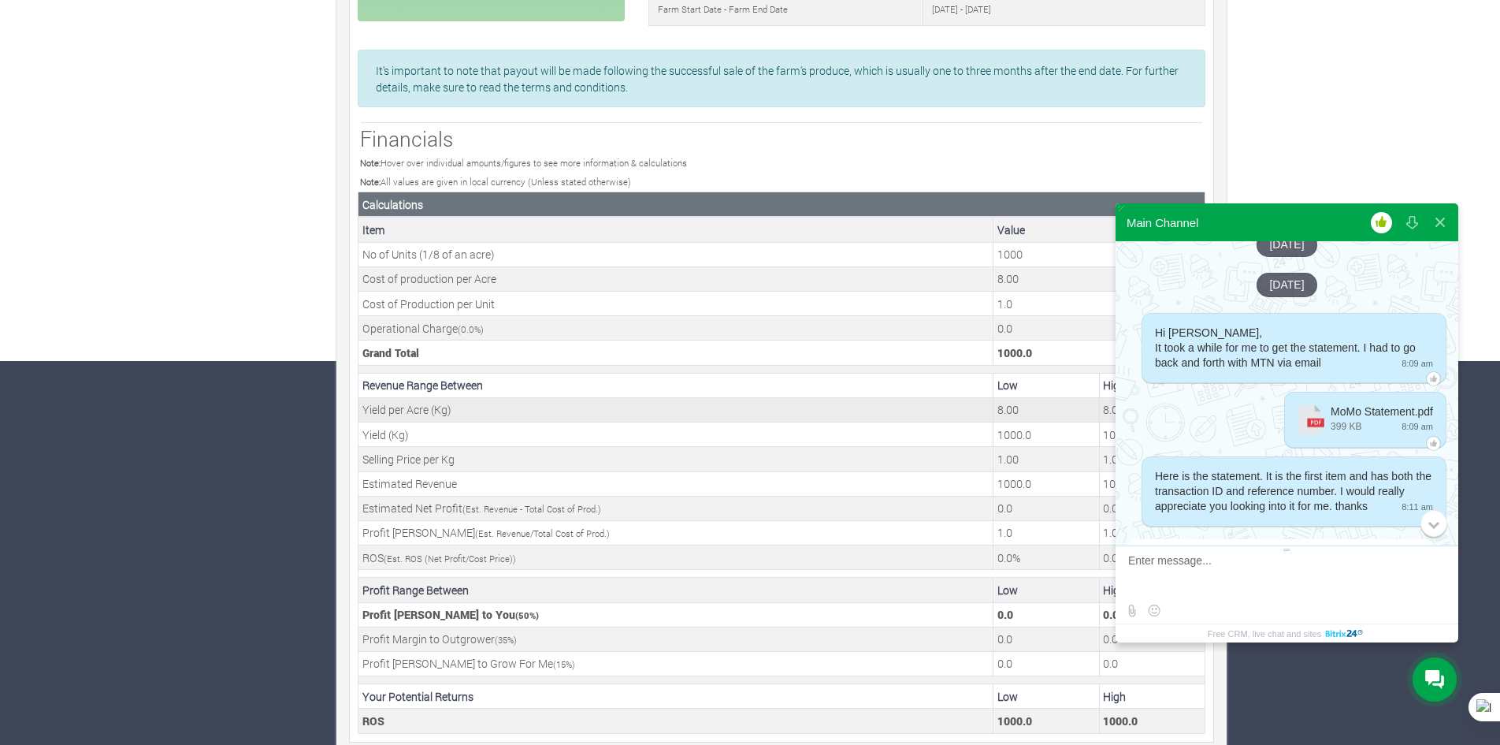
scroll to position [400, 0]
